Goal: Use online tool/utility

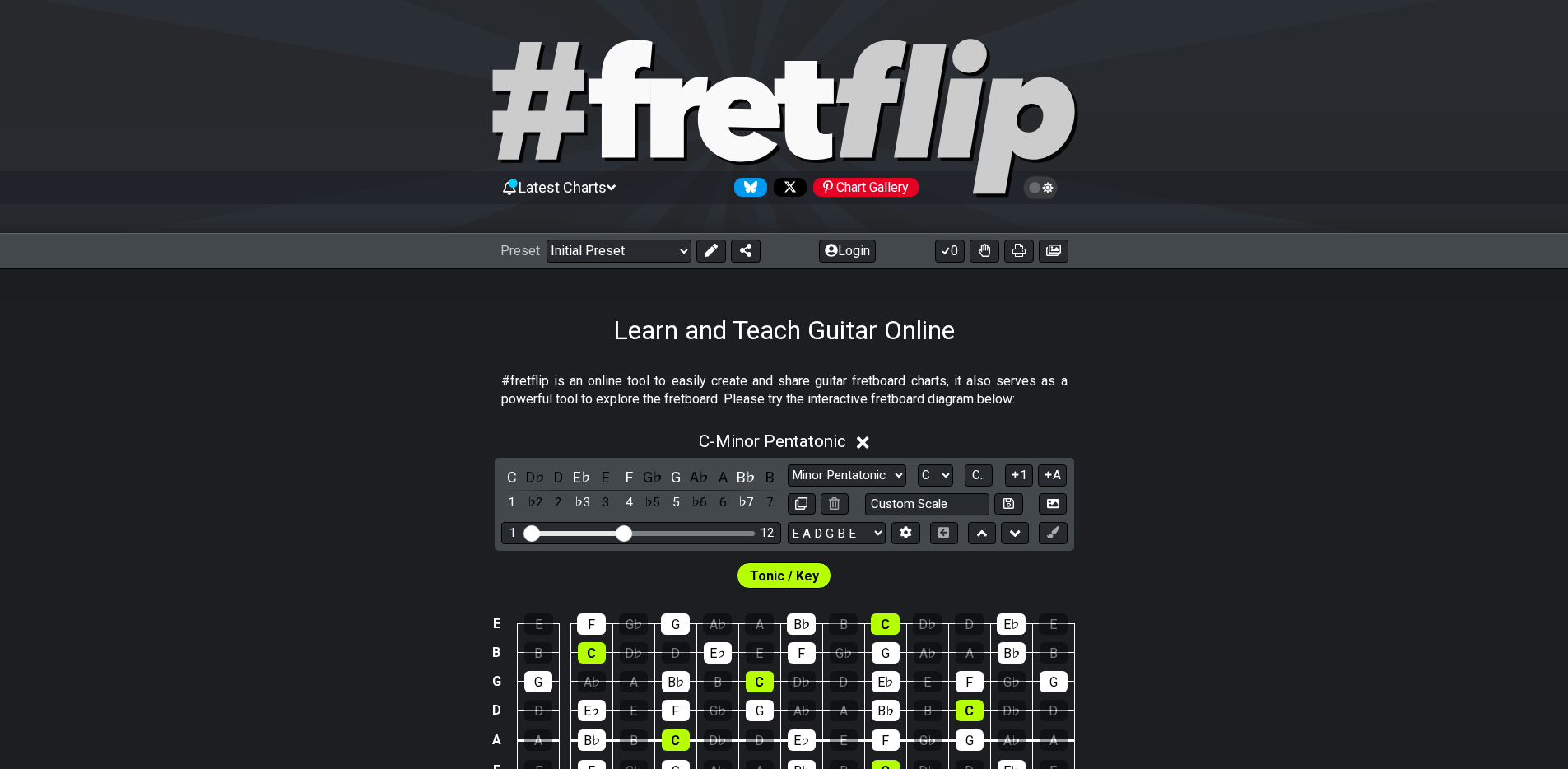
scroll to position [73, 0]
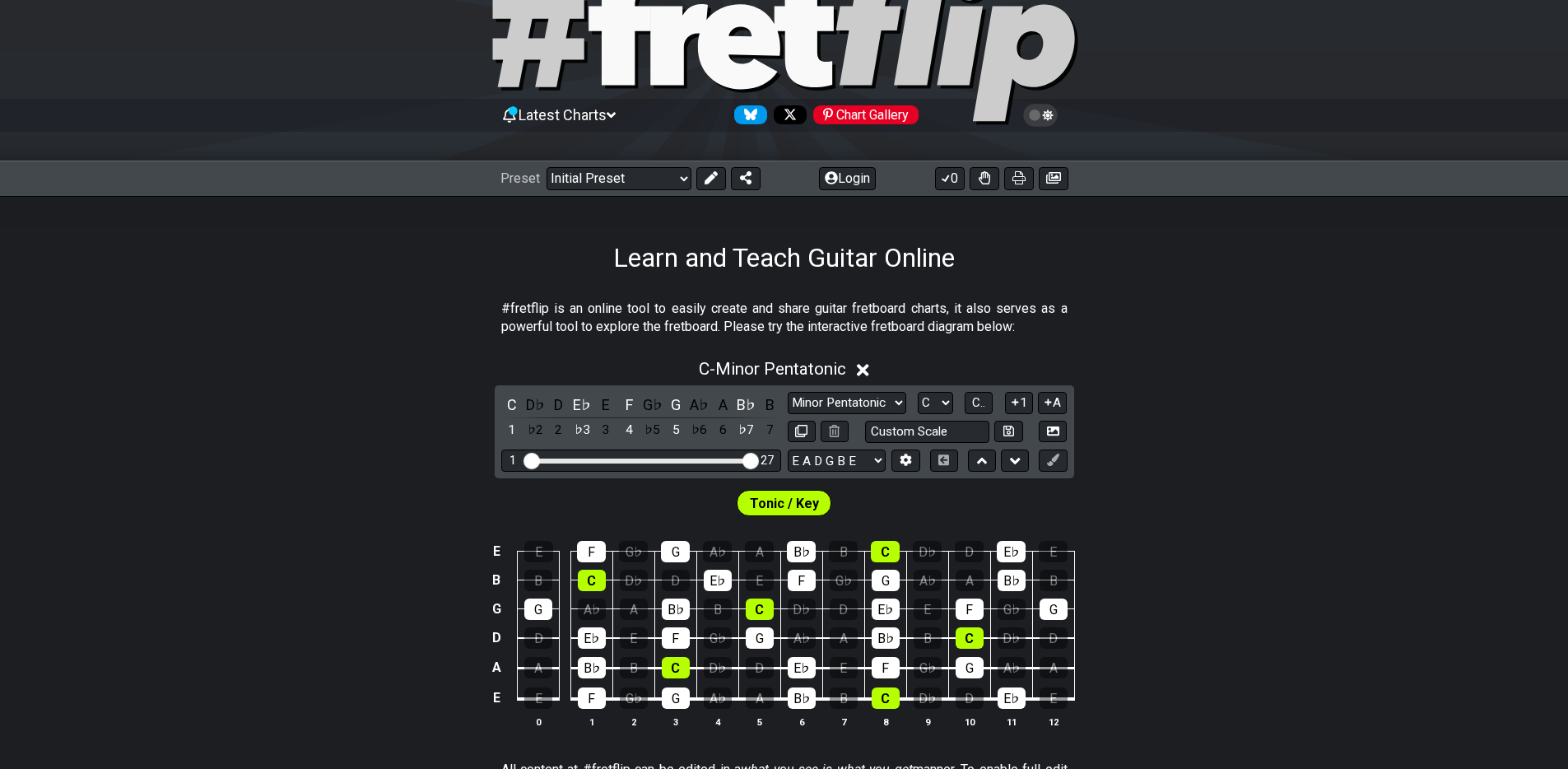
drag, startPoint x: 623, startPoint y: 460, endPoint x: 853, endPoint y: 448, distance: 230.3
click at [758, 459] on input "Visible fret range" at bounding box center [641, 459] width 234 height 0
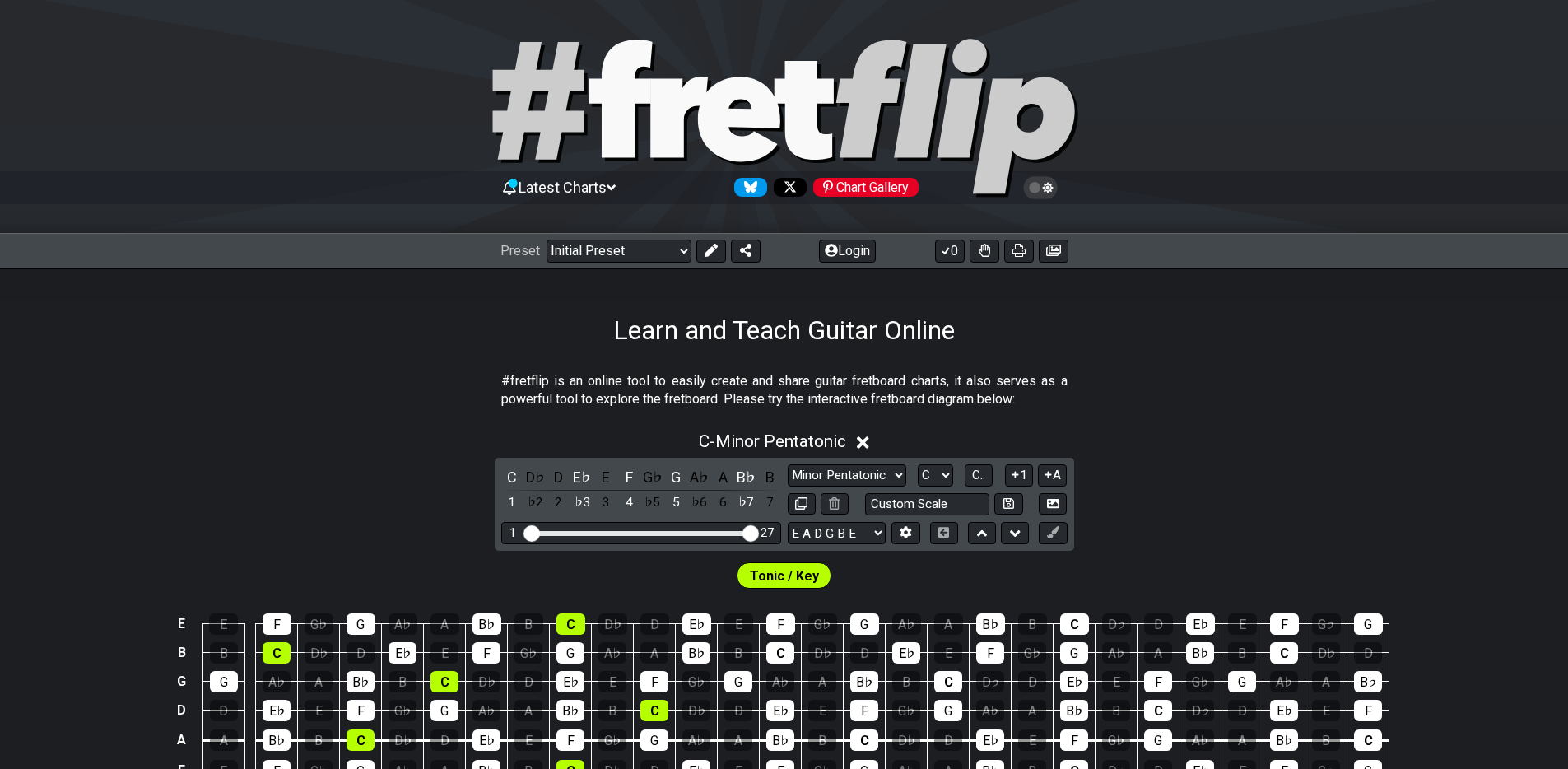
scroll to position [83, 0]
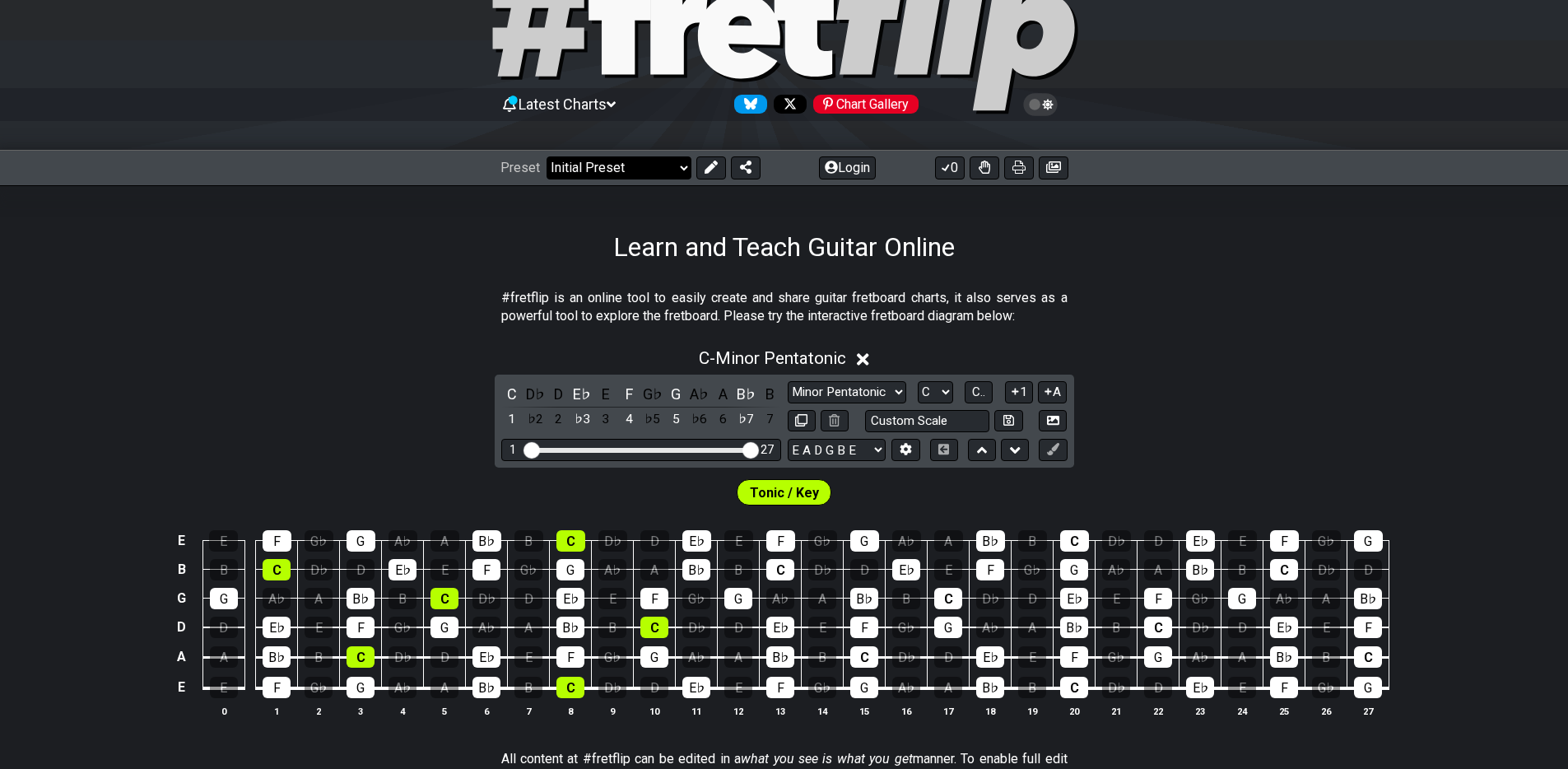
click at [666, 170] on select "Welcome to #fretflip! Initial Preset Custom Preset Minor Pentatonic Major Penta…" at bounding box center [619, 168] width 145 height 23
click at [939, 389] on select "A♭ A A♯ B♭ B C C♯ D♭ D D♯ E♭ E F F♯ G♭ G G♯" at bounding box center [936, 392] width 36 height 22
click at [616, 102] on icon at bounding box center [611, 104] width 9 height 15
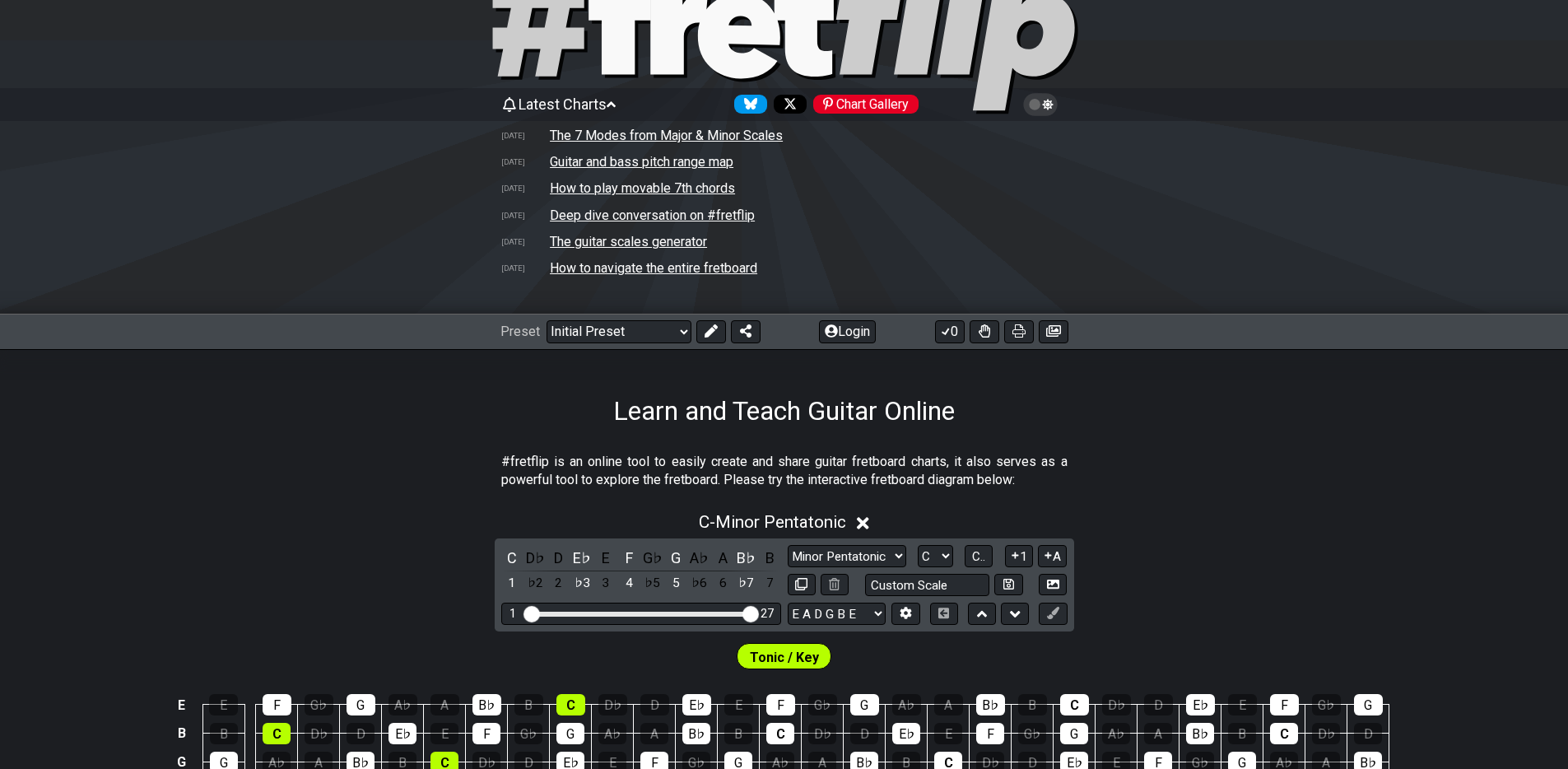
click at [606, 107] on span "Latest Charts" at bounding box center [562, 104] width 88 height 17
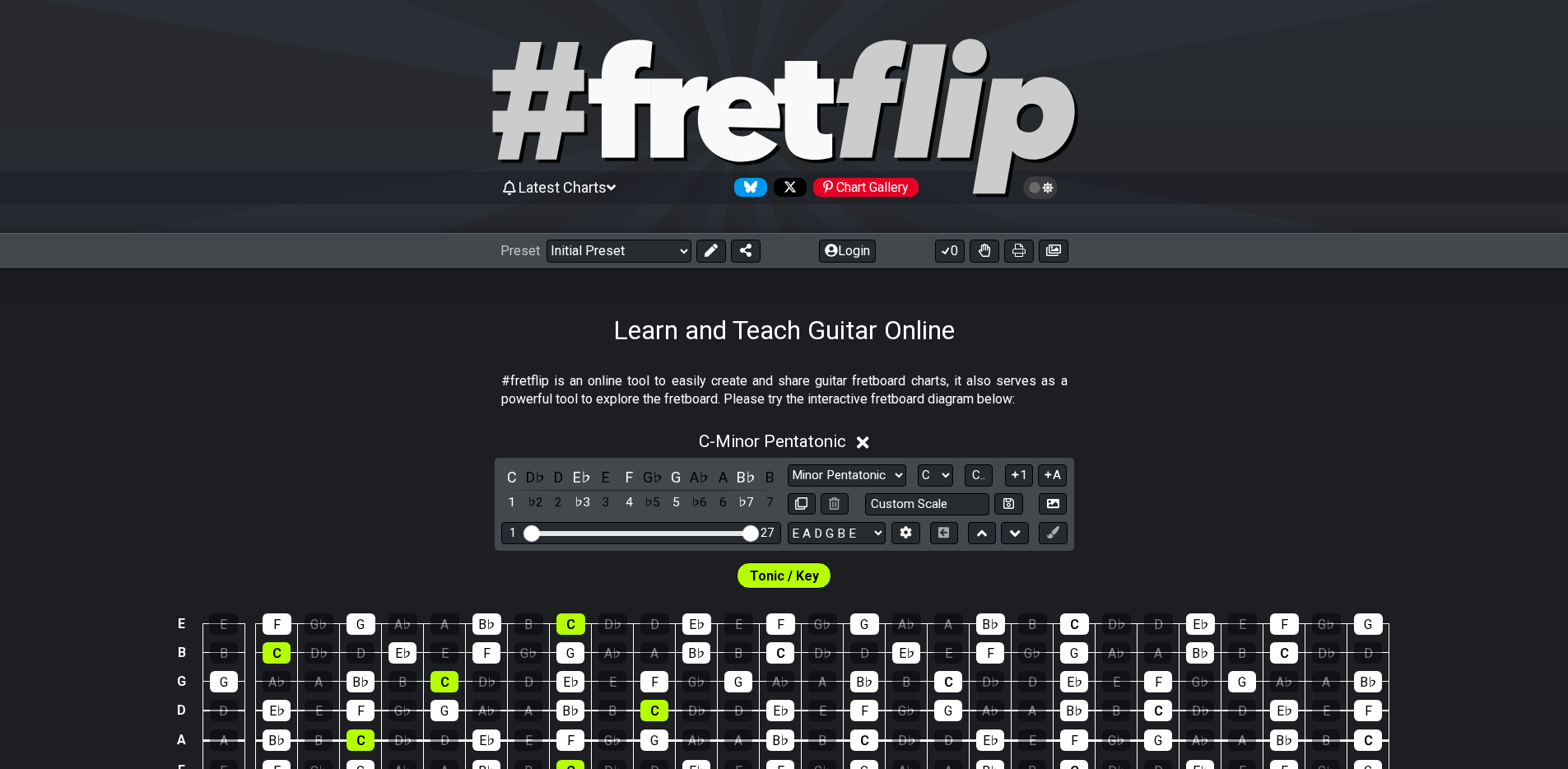
scroll to position [117, 0]
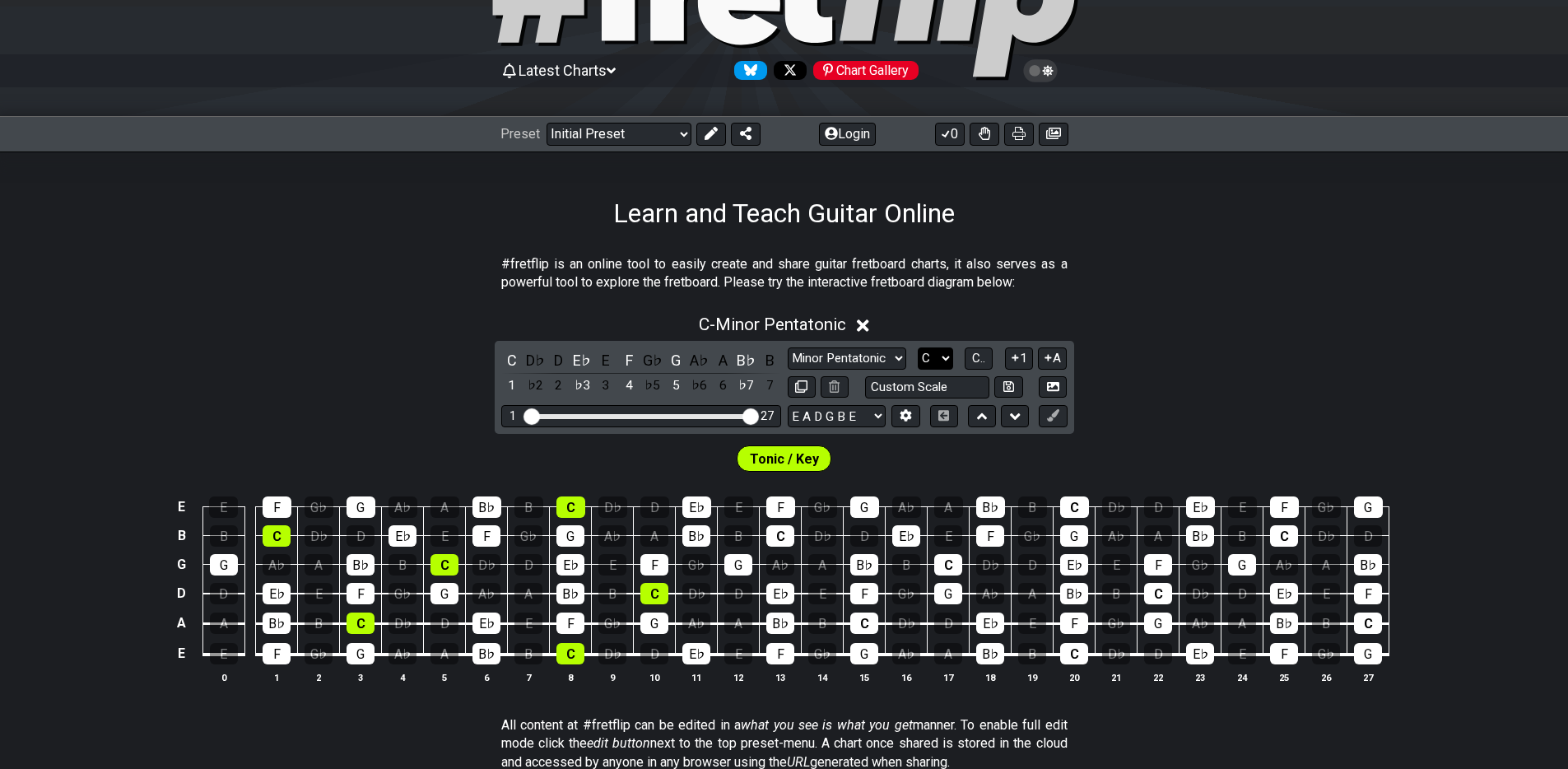
click at [935, 356] on select "A♭ A A♯ B♭ B C C♯ D♭ D D♯ E♭ E F F♯ G♭ G G♯" at bounding box center [936, 358] width 36 height 22
select select "E"
click at [918, 347] on select "A♭ A A♯ B♭ B C C♯ D♭ D D♯ E♭ E F F♯ G♭ G G♯" at bounding box center [936, 358] width 36 height 22
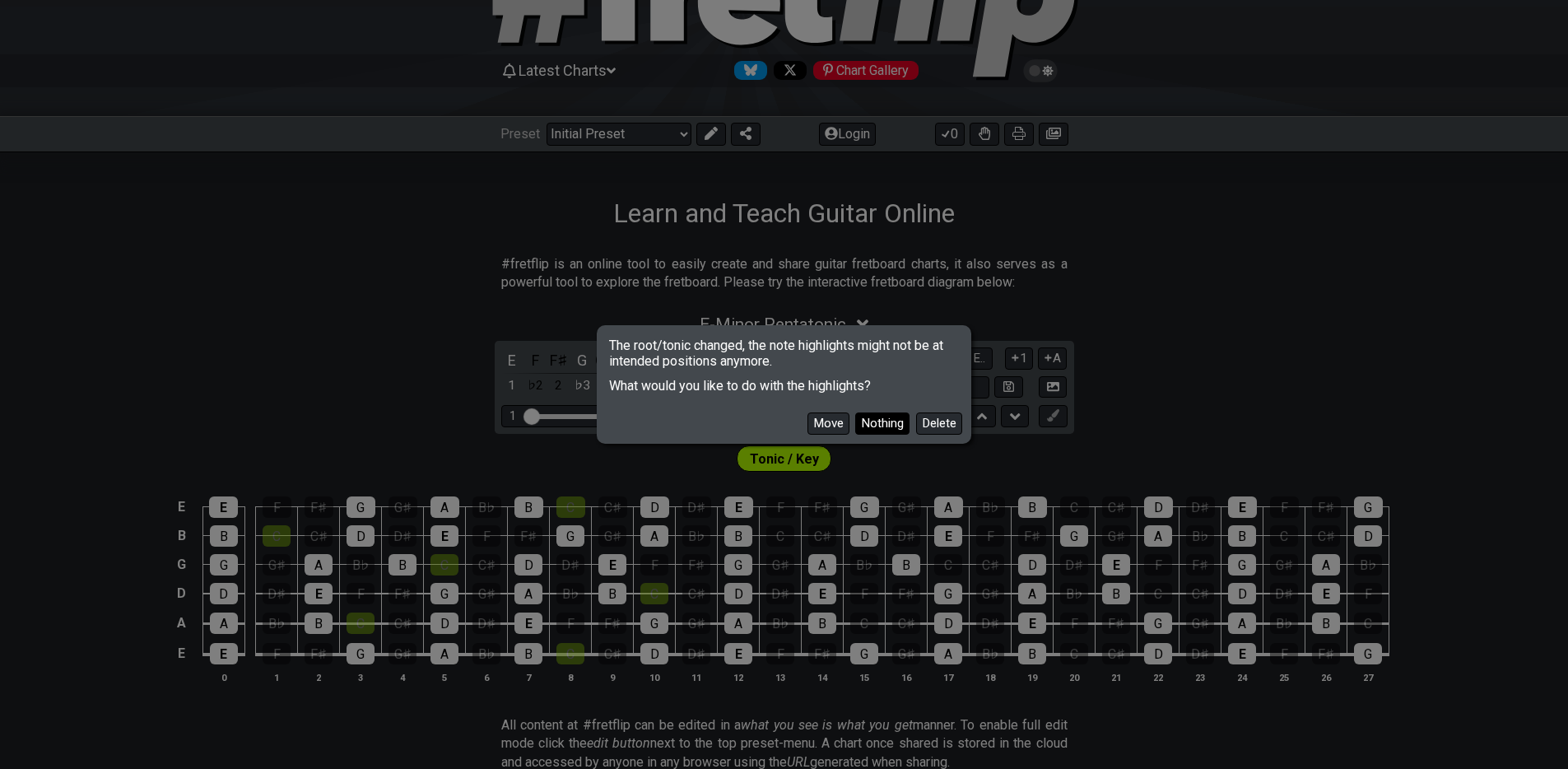
click at [876, 424] on button "Nothing" at bounding box center [882, 424] width 54 height 22
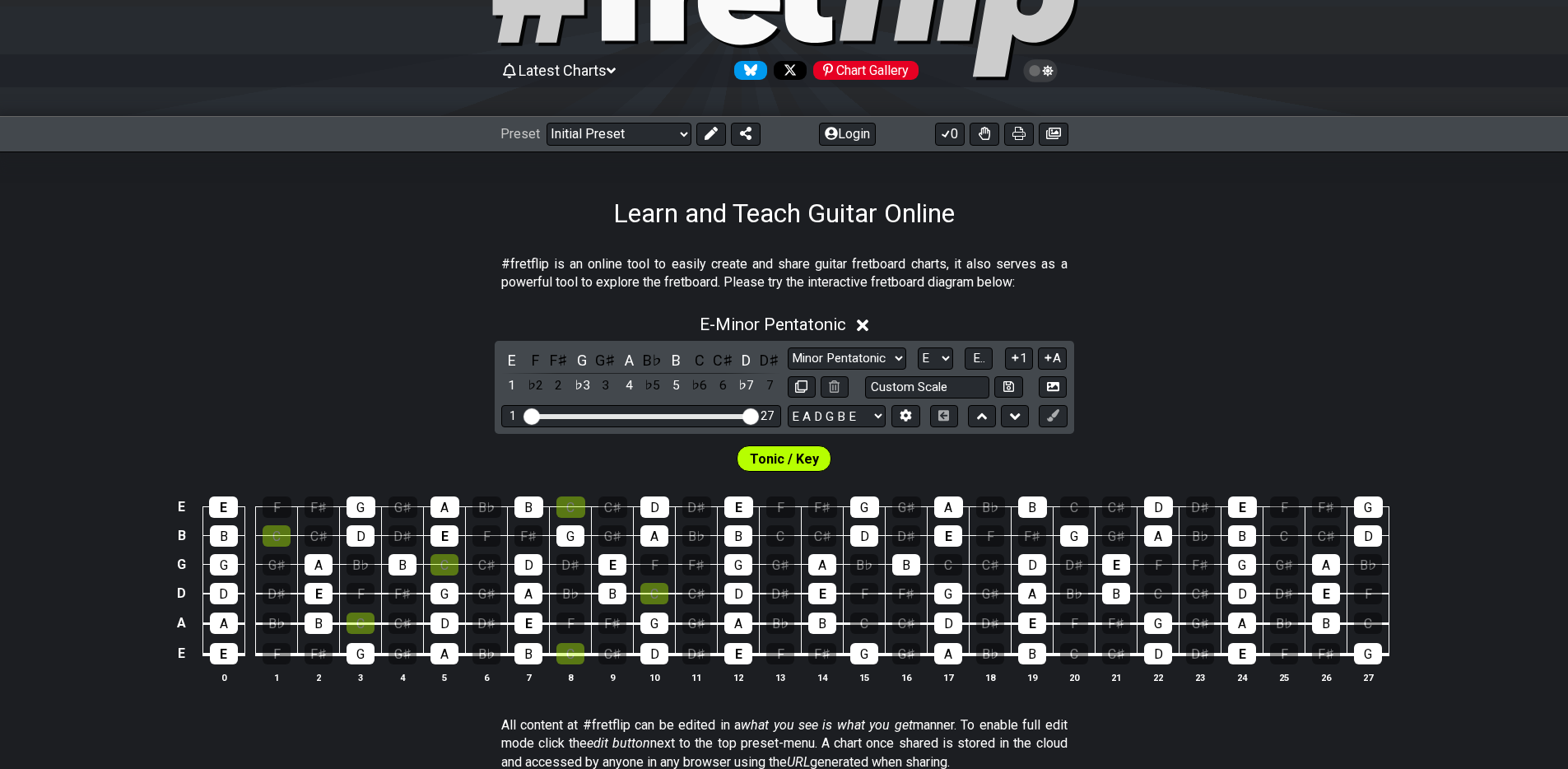
click at [800, 460] on span "Tonic / Key" at bounding box center [785, 458] width 69 height 24
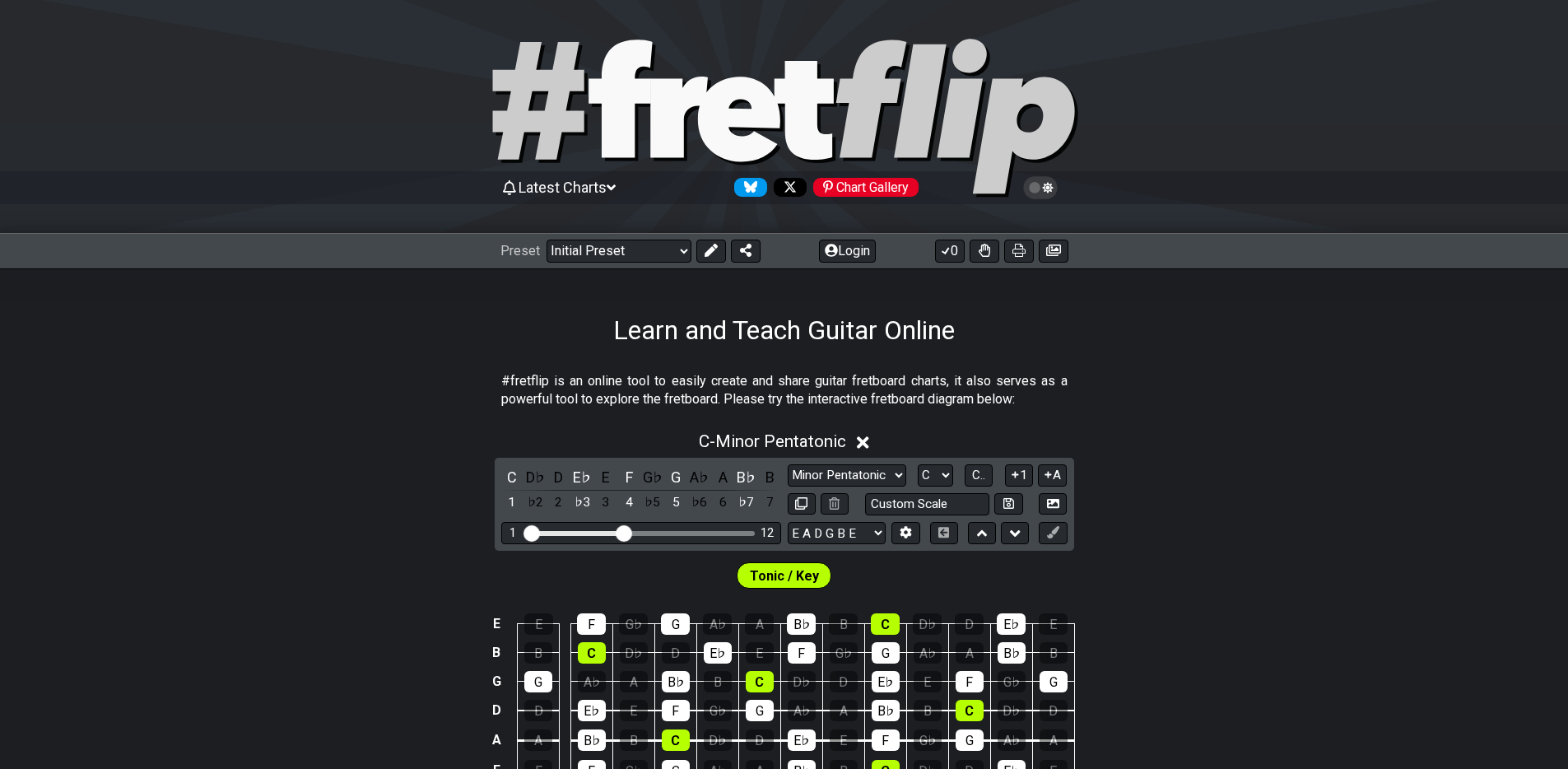
scroll to position [117, 0]
